Goal: Information Seeking & Learning: Understand process/instructions

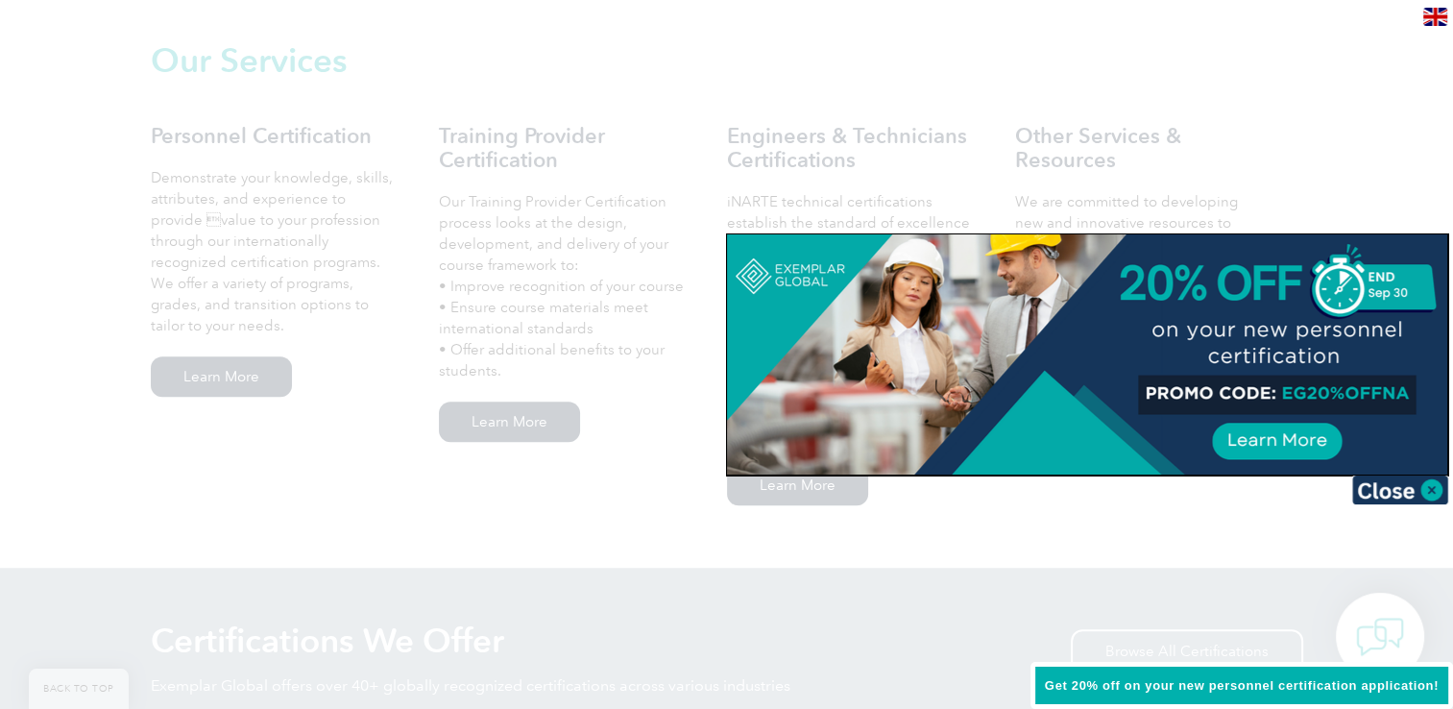
scroll to position [1344, 0]
drag, startPoint x: 303, startPoint y: 203, endPoint x: 302, endPoint y: 214, distance: 11.6
click at [303, 204] on div at bounding box center [726, 354] width 1453 height 709
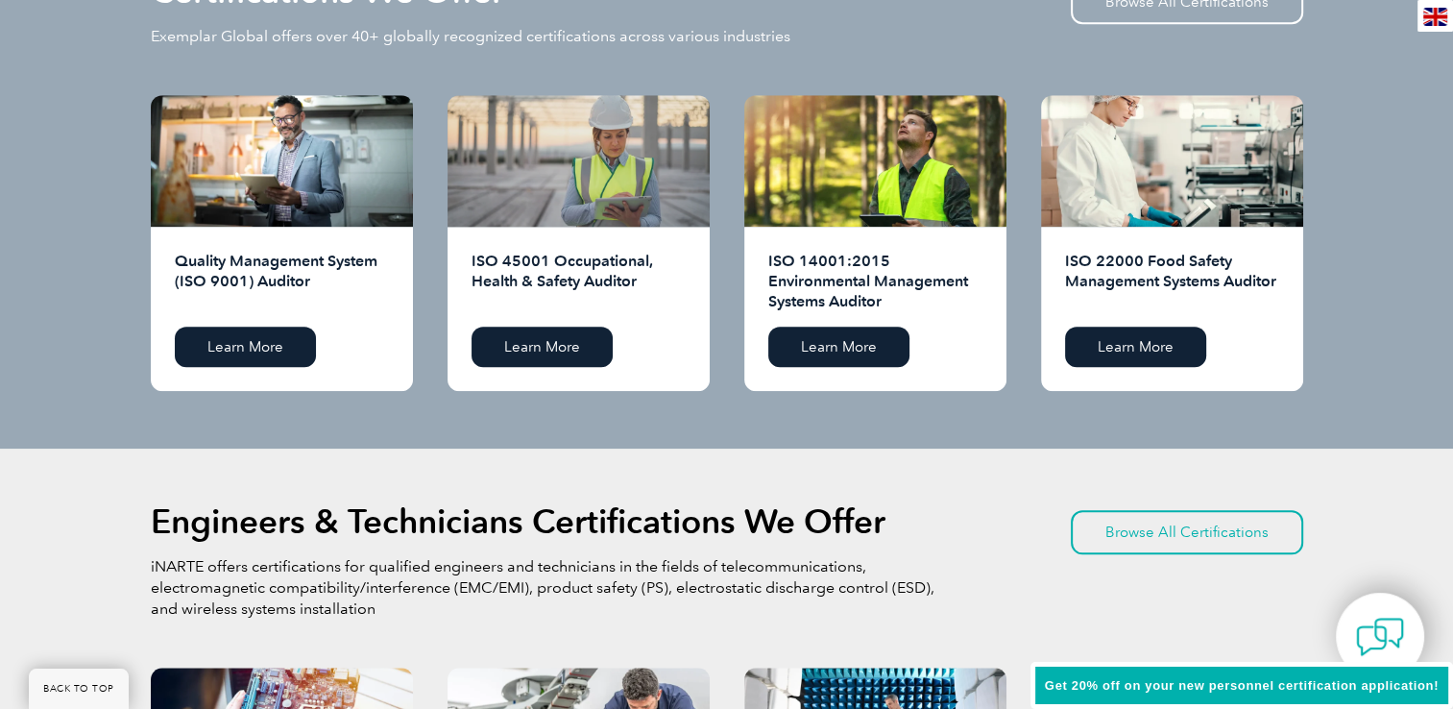
scroll to position [2016, 0]
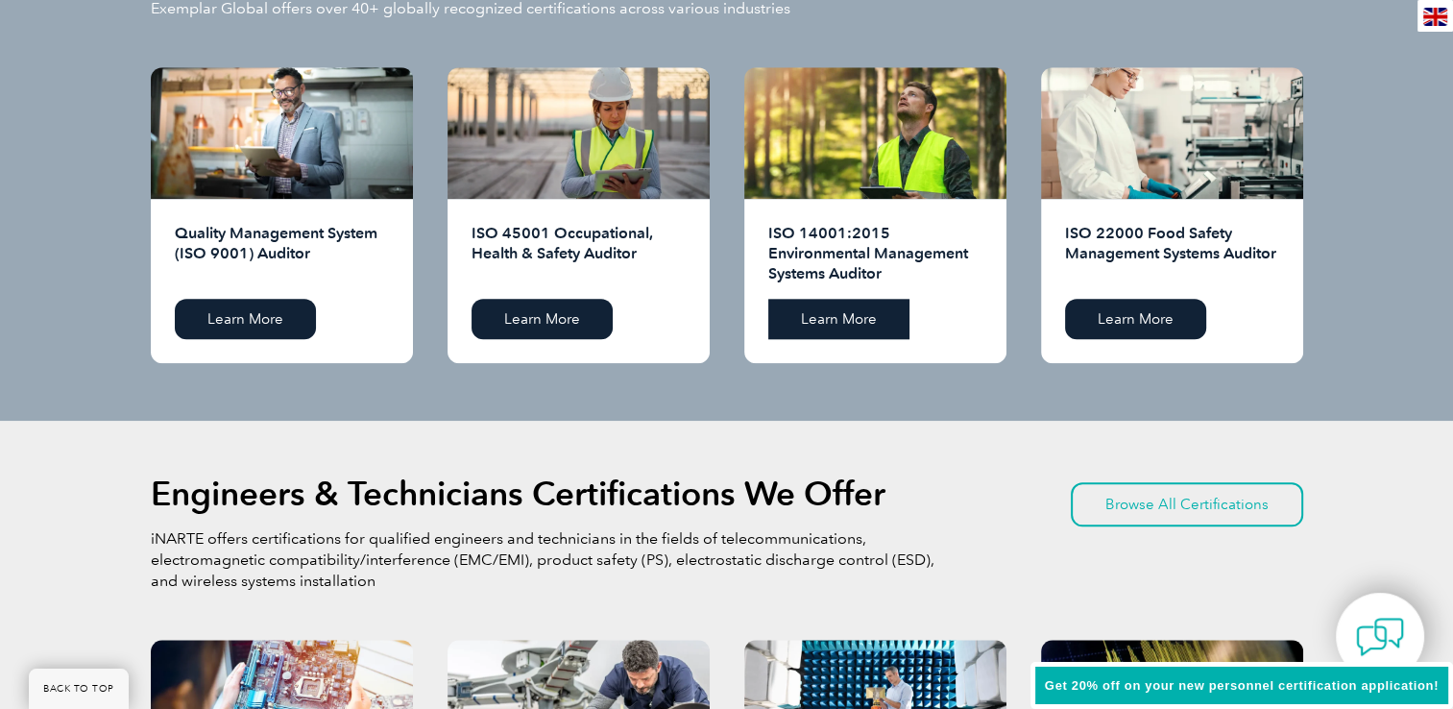
click at [838, 323] on link "Learn More" at bounding box center [838, 319] width 141 height 40
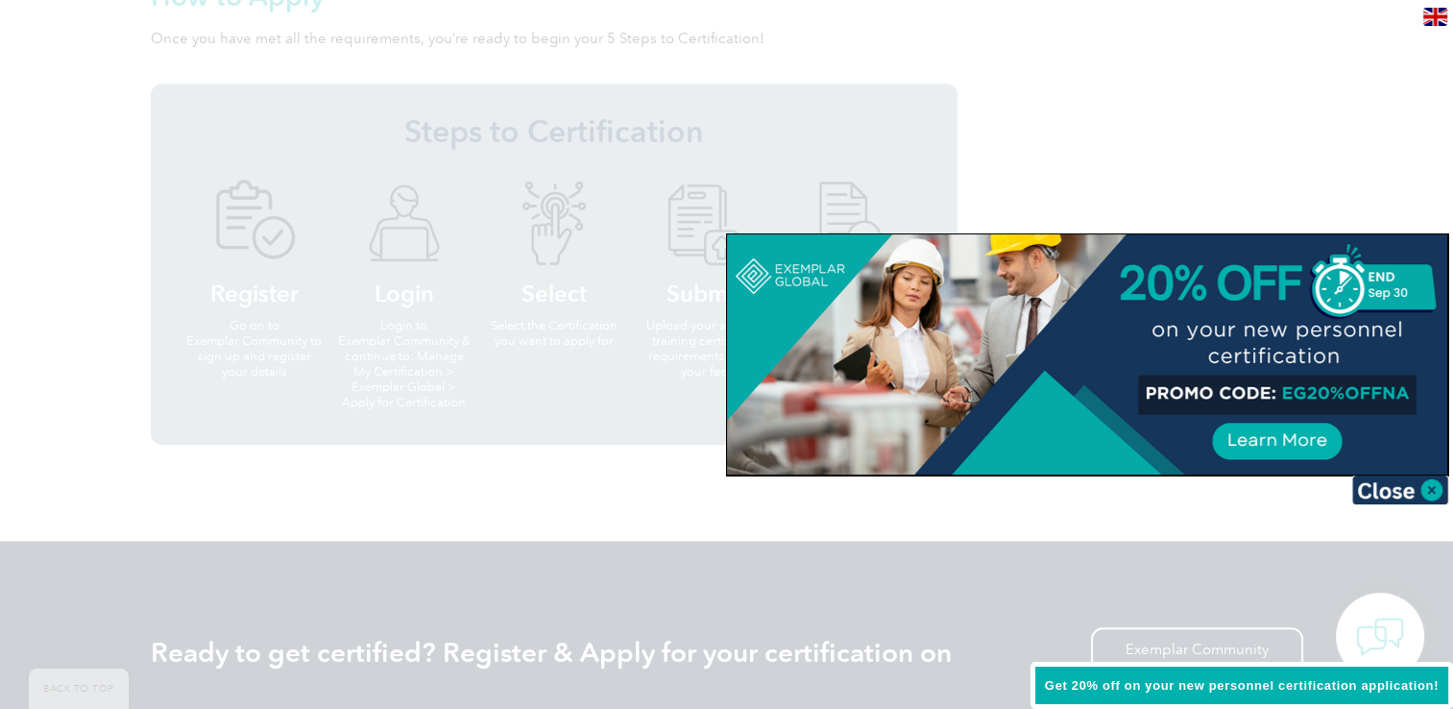
scroll to position [1863, 0]
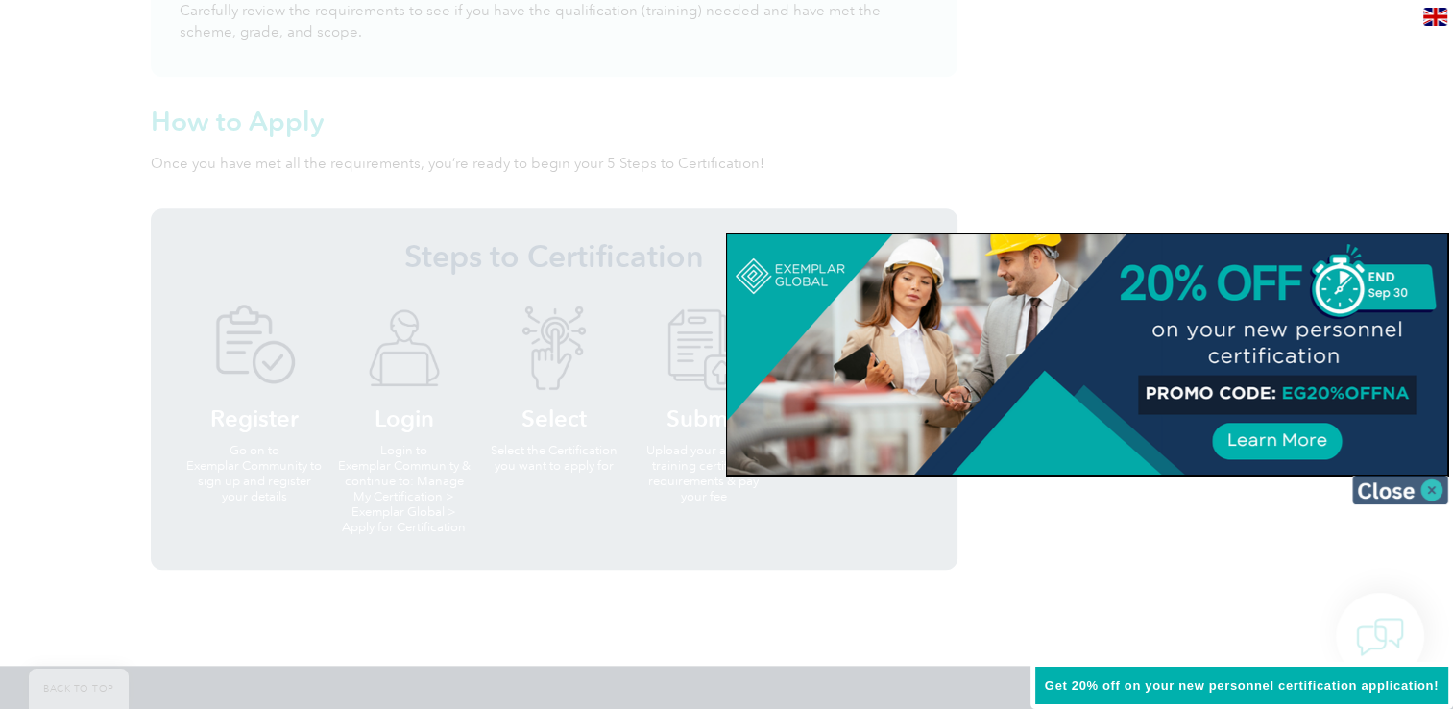
click at [1392, 494] on img at bounding box center [1400, 489] width 96 height 29
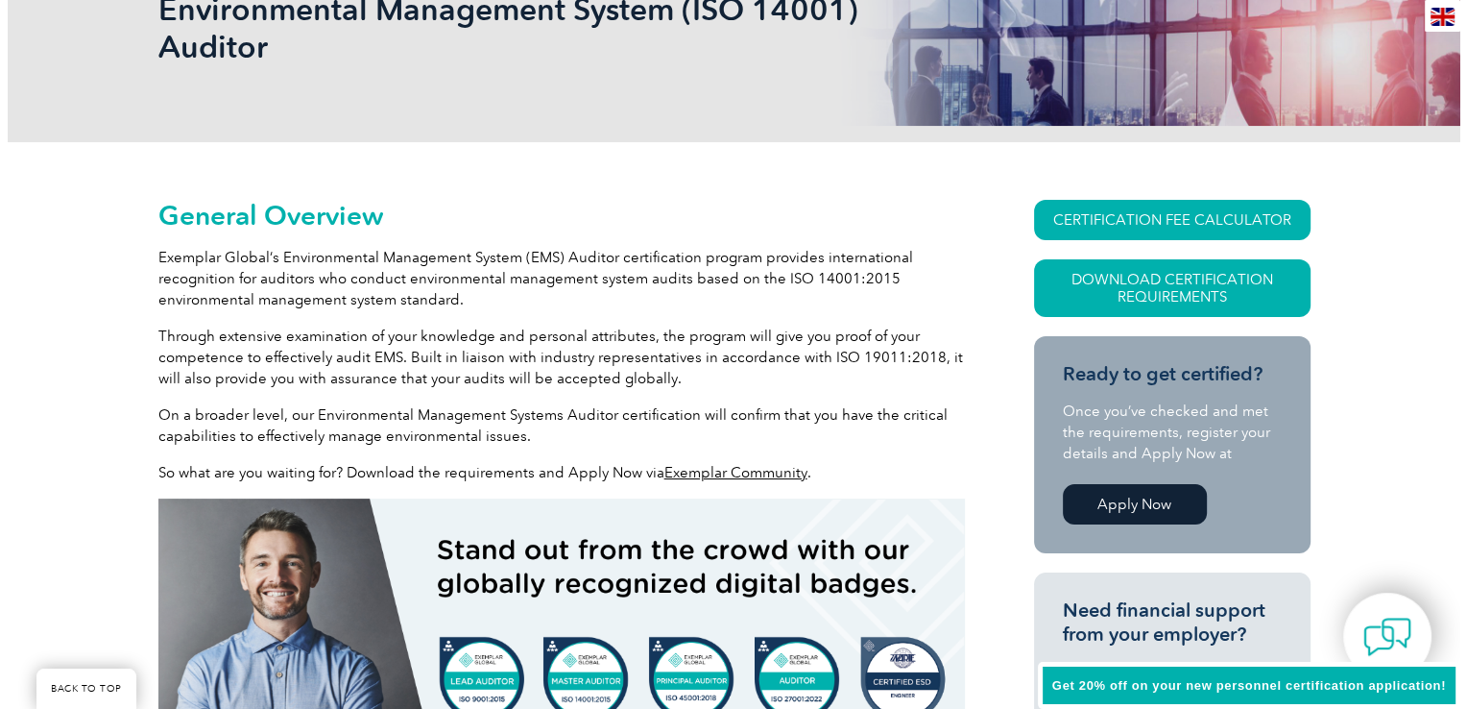
scroll to position [230, 0]
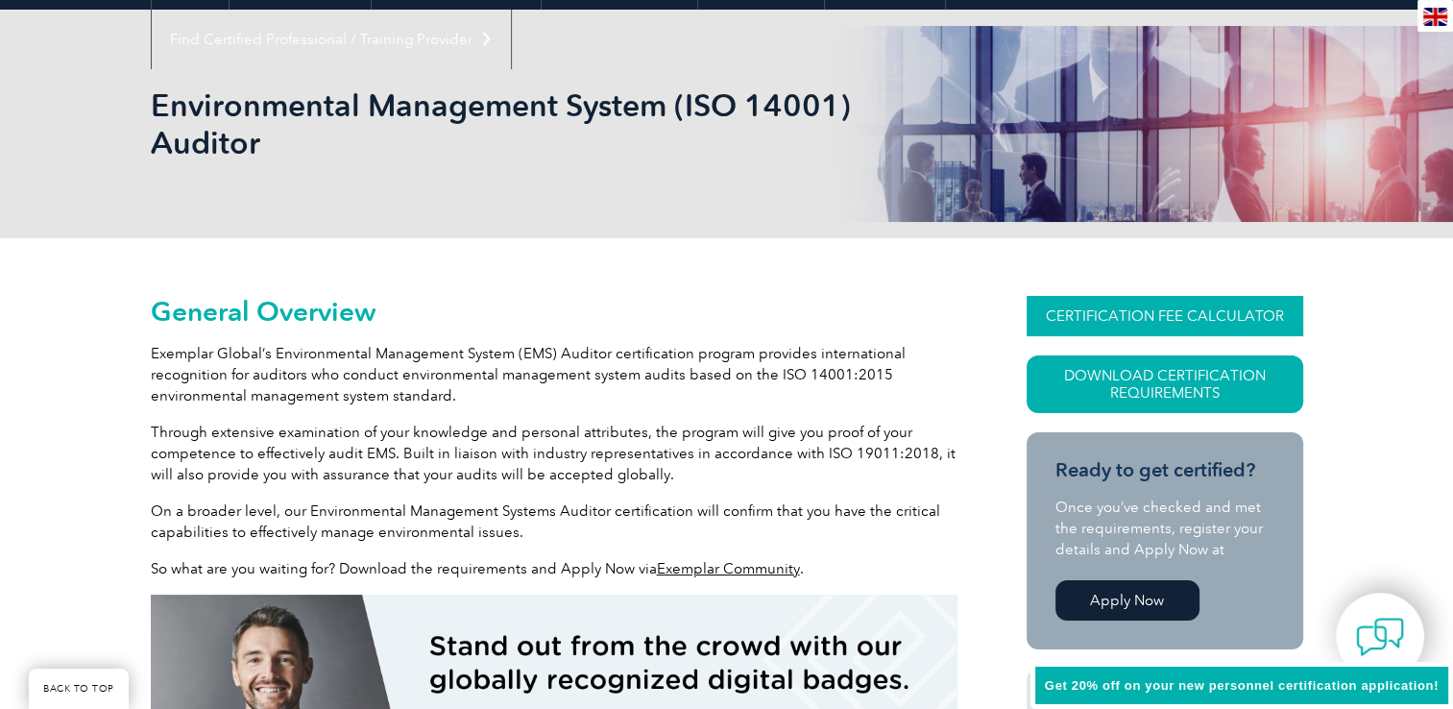
click at [1150, 314] on link "CERTIFICATION FEE CALCULATOR" at bounding box center [1164, 316] width 277 height 40
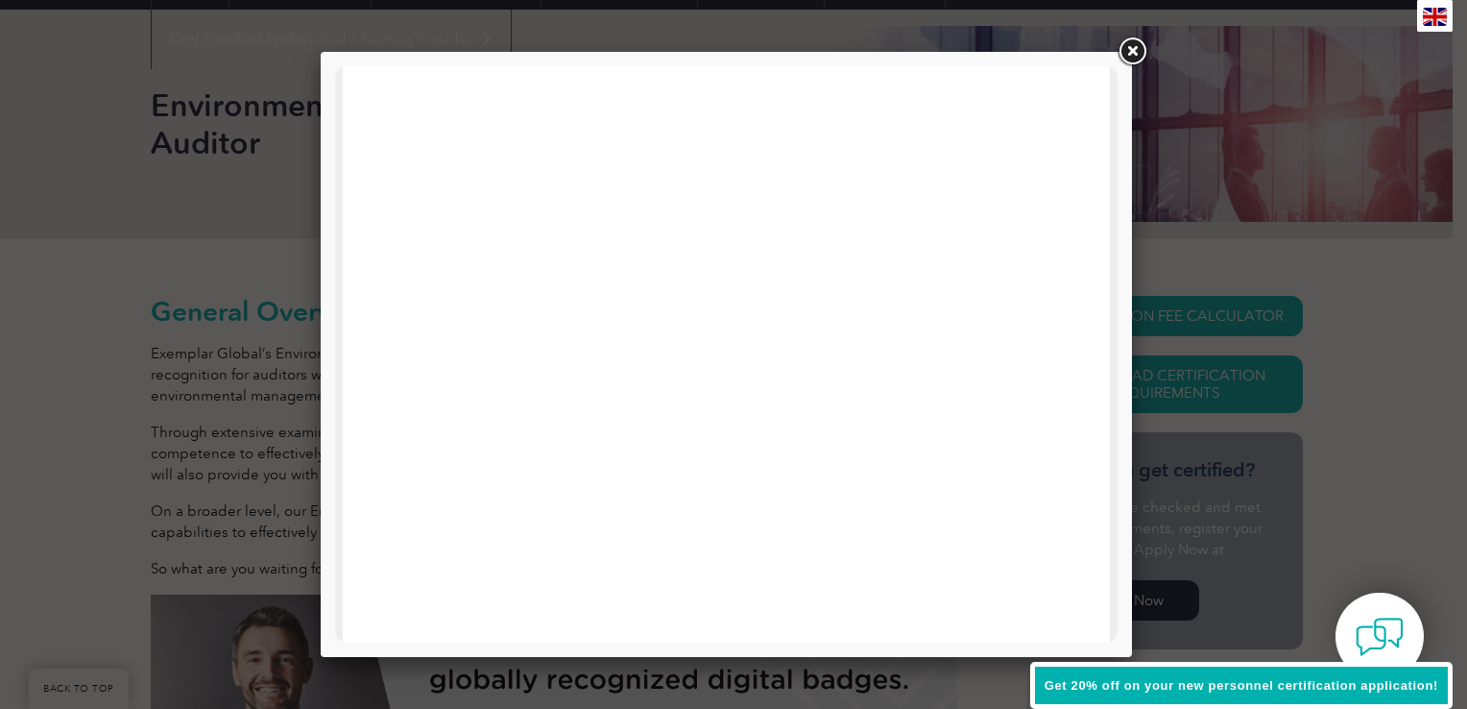
scroll to position [916, 0]
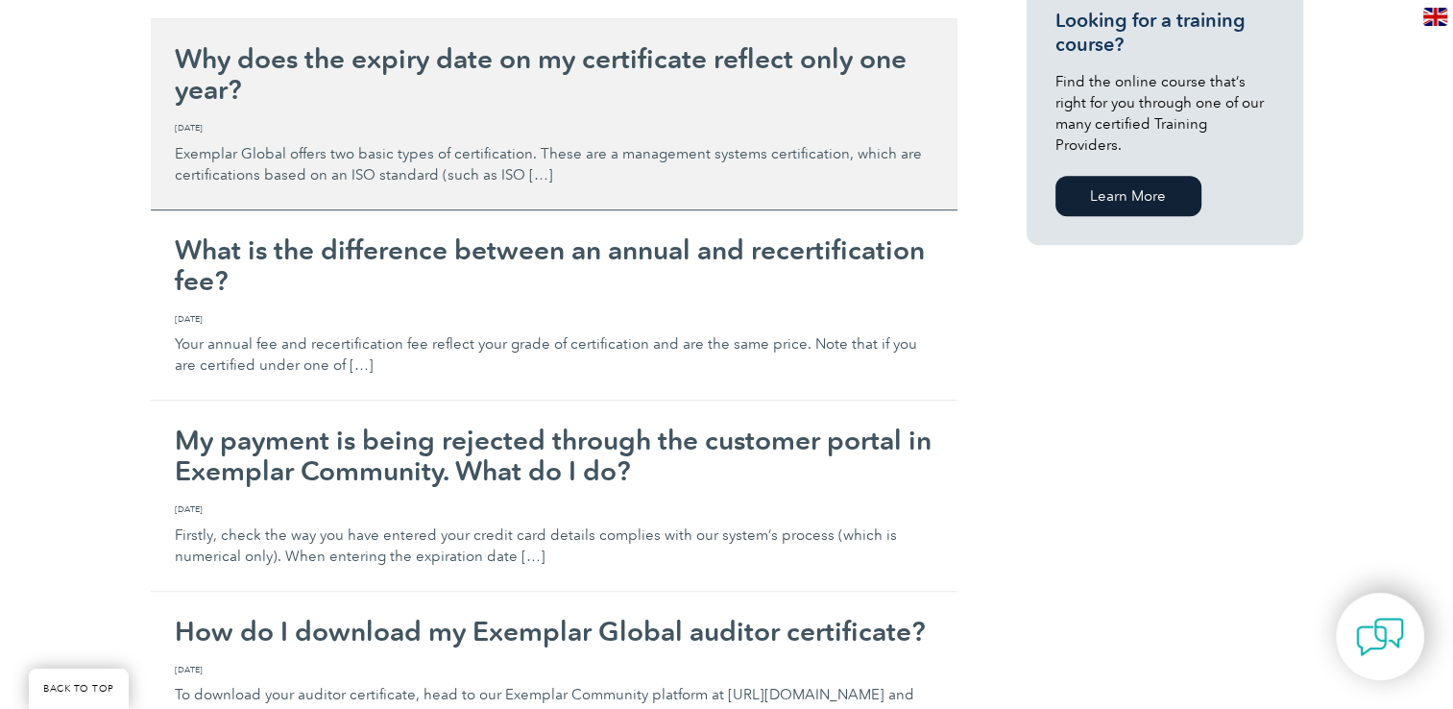
scroll to position [1440, 0]
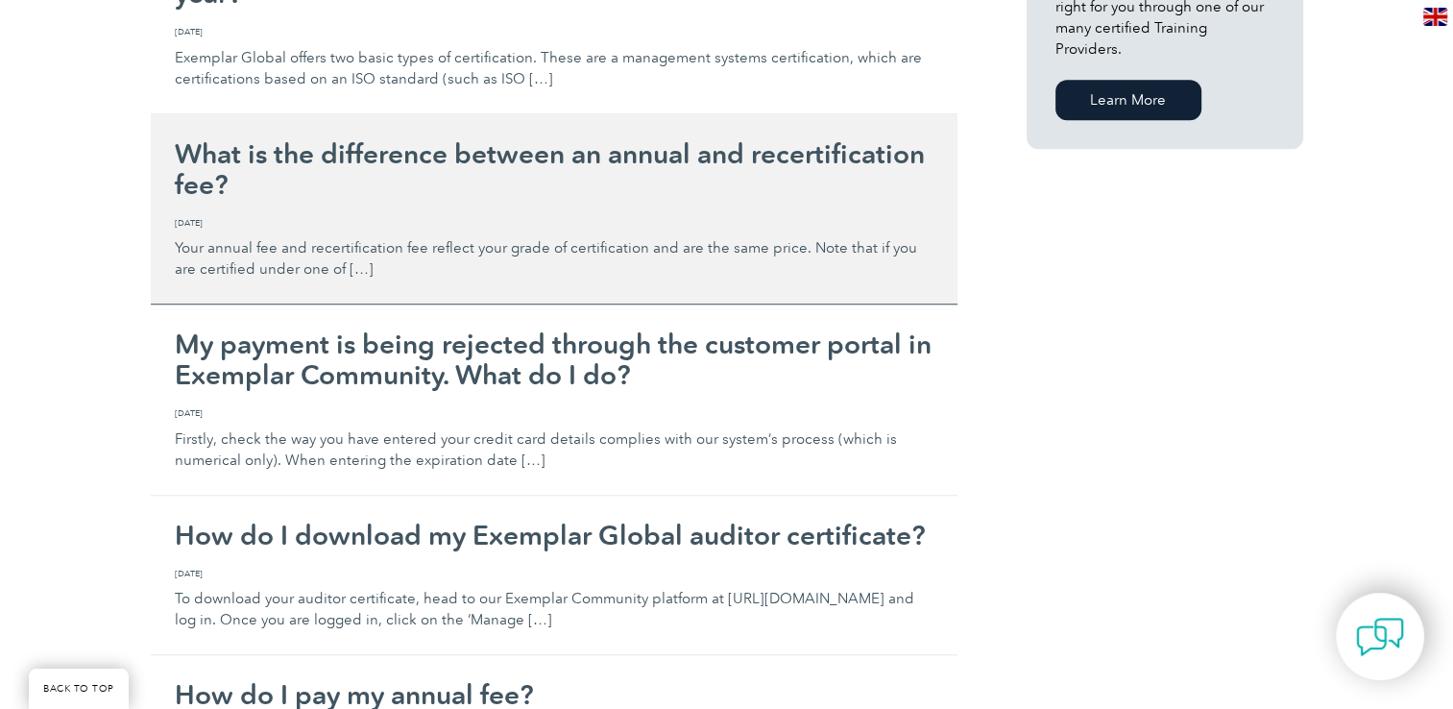
click at [633, 248] on p "Your annual fee and recertification fee reflect your grade of certification and…" at bounding box center [554, 248] width 759 height 64
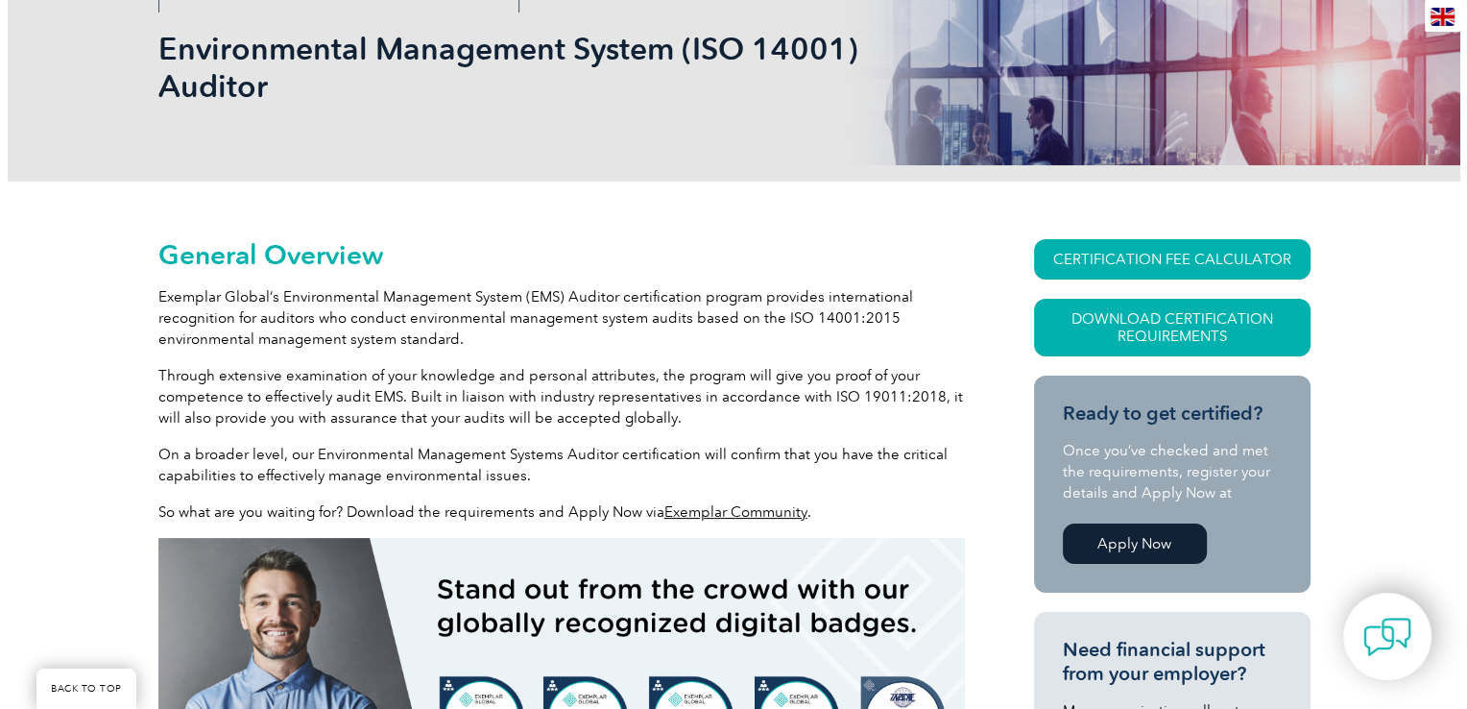
scroll to position [288, 0]
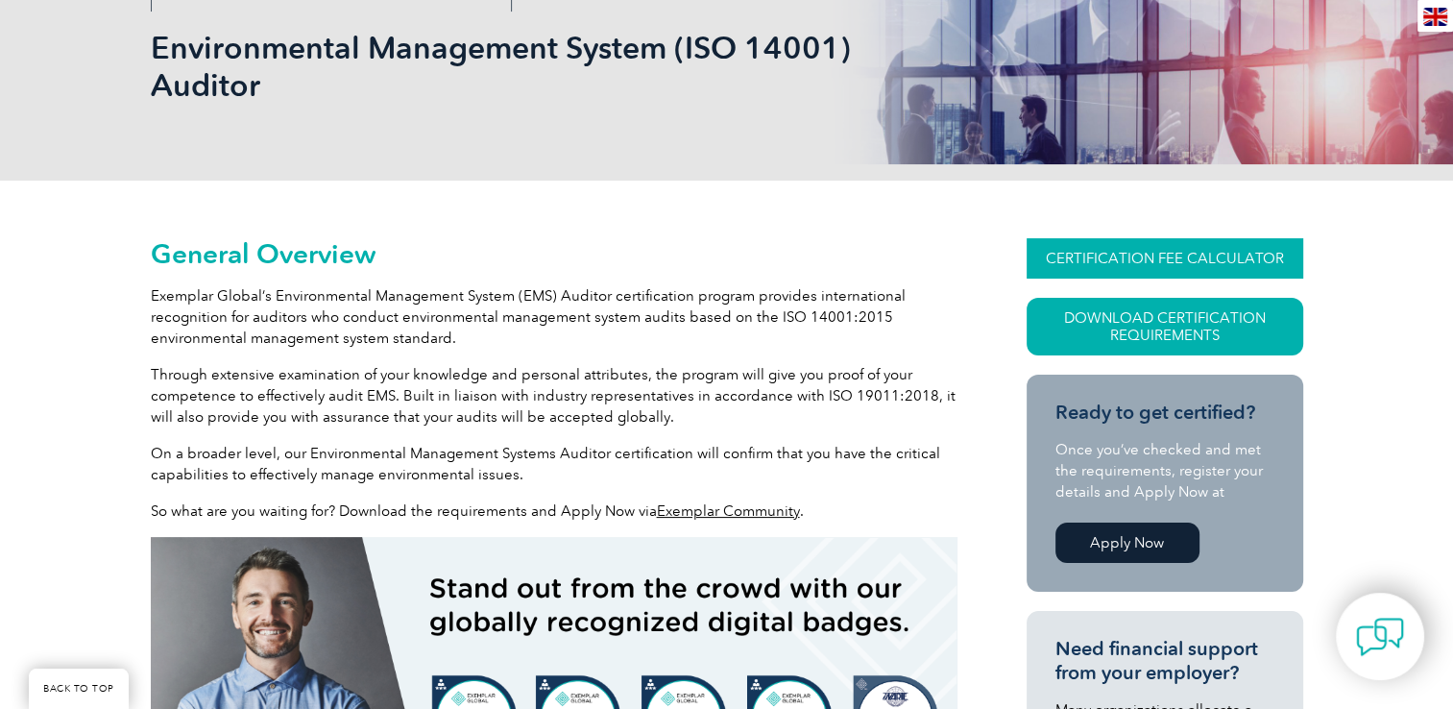
click at [1199, 259] on link "CERTIFICATION FEE CALCULATOR" at bounding box center [1164, 258] width 277 height 40
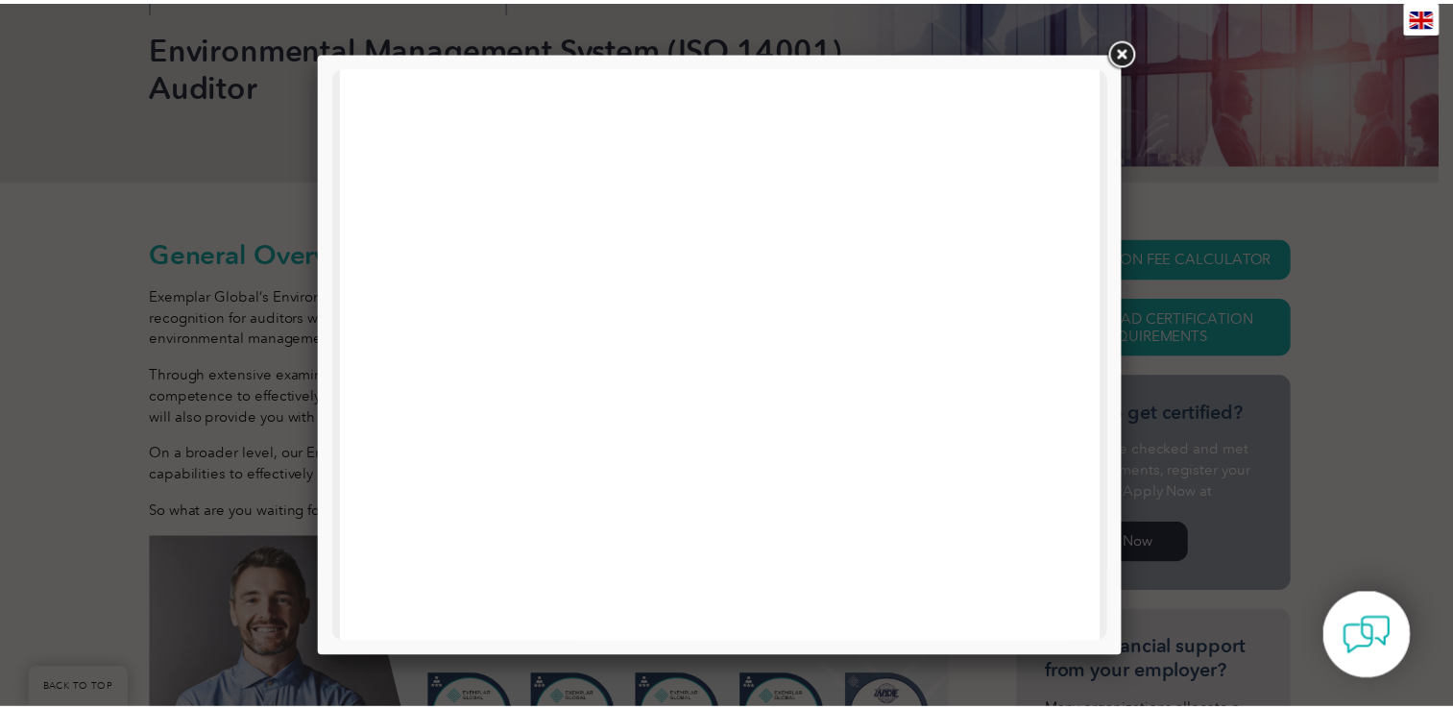
scroll to position [480, 0]
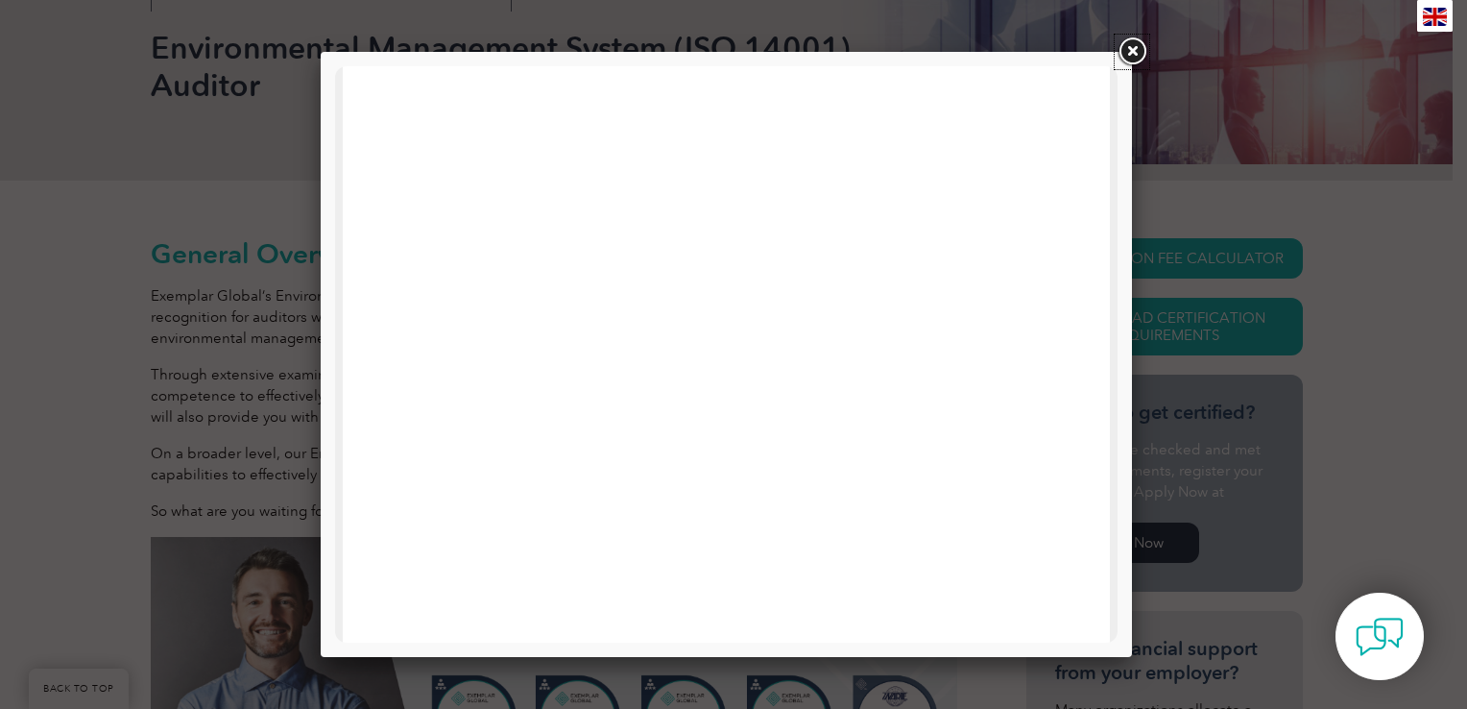
click at [1125, 51] on link at bounding box center [1132, 52] width 35 height 35
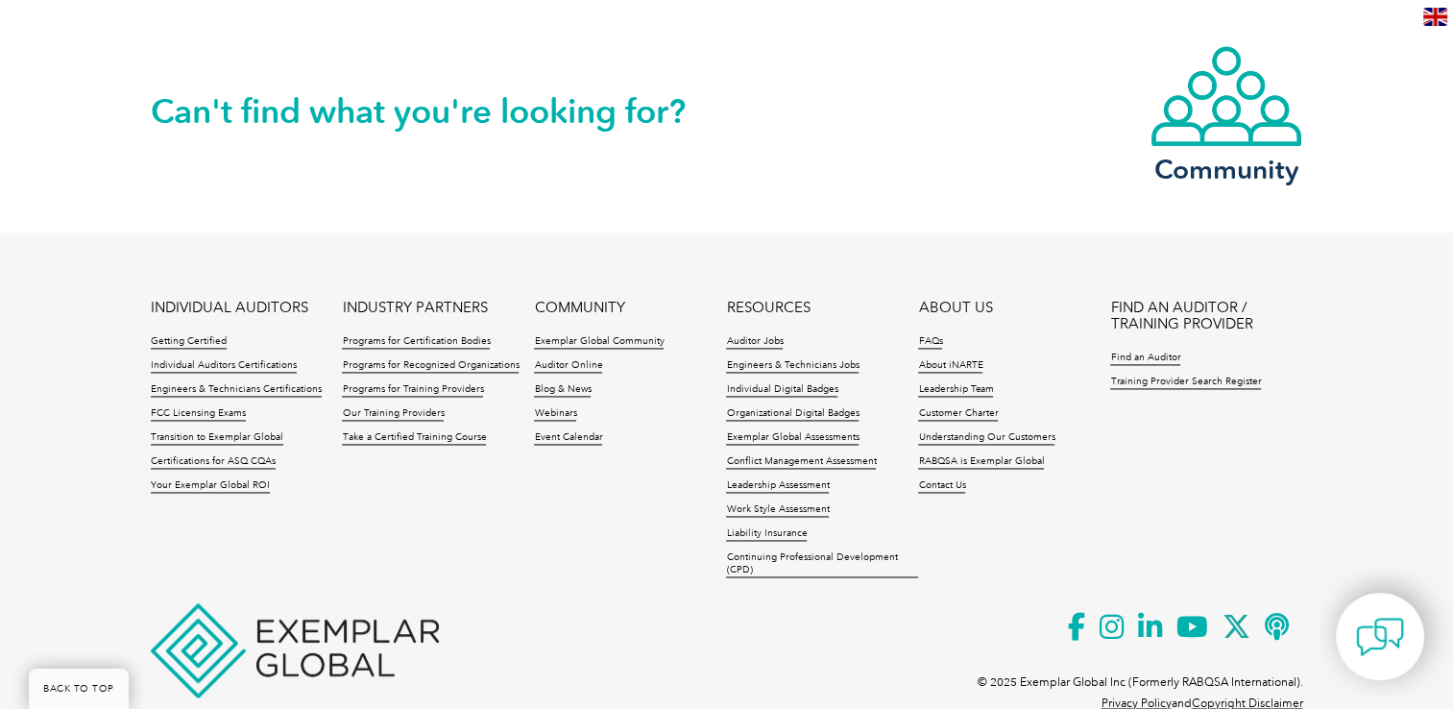
scroll to position [2785, 0]
